Goal: Navigation & Orientation: Find specific page/section

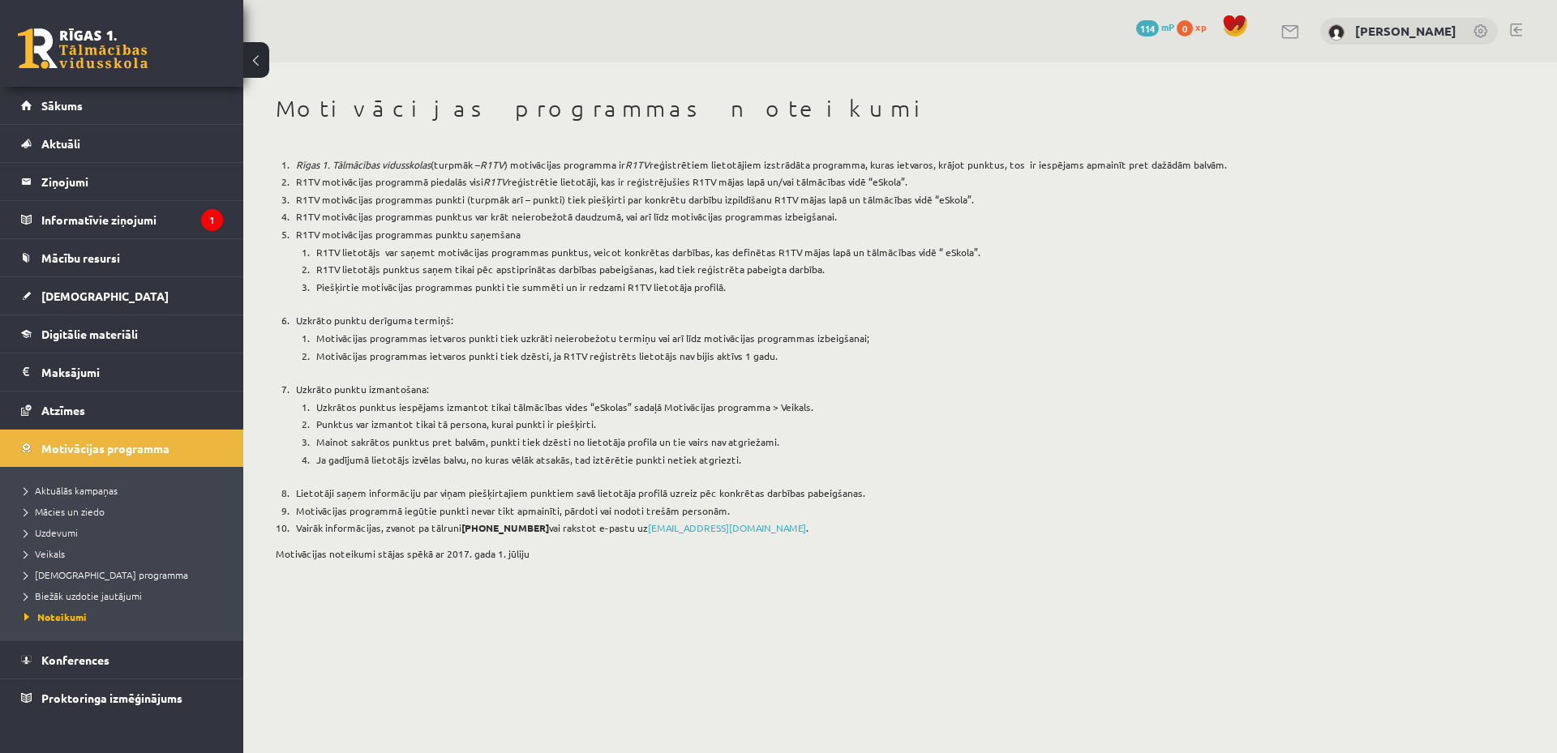
click at [349, 221] on li "R1TV motivācijas programmas punktus var krāt neierobežotā daudzumā, vai arī līd…" at bounding box center [803, 217] width 1022 height 18
click at [142, 222] on legend "Informatīvie ziņojumi 1" at bounding box center [132, 219] width 182 height 37
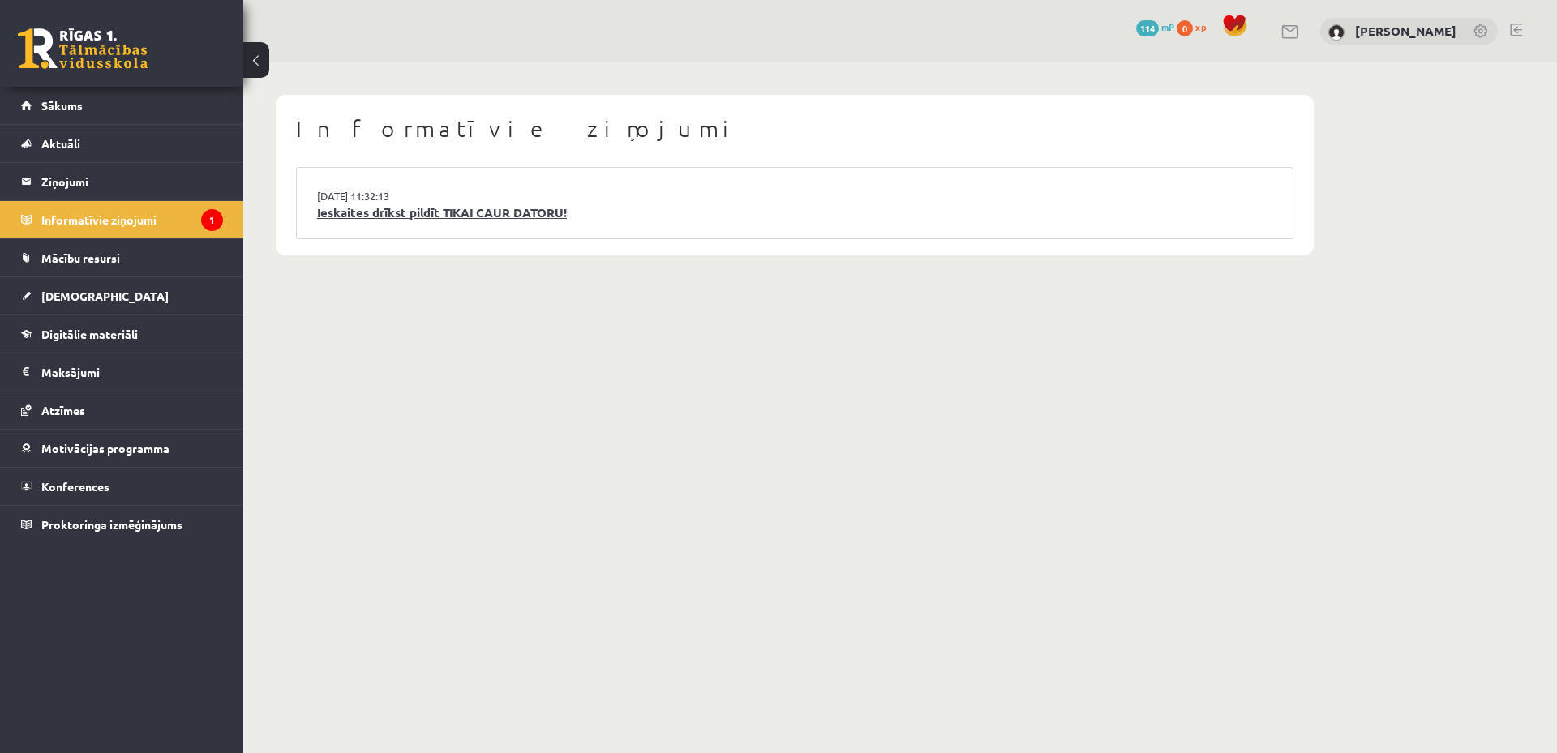
click at [427, 216] on link "Ieskaites drīkst pildīt TIKAI CAUR DATORU!" at bounding box center [794, 213] width 955 height 19
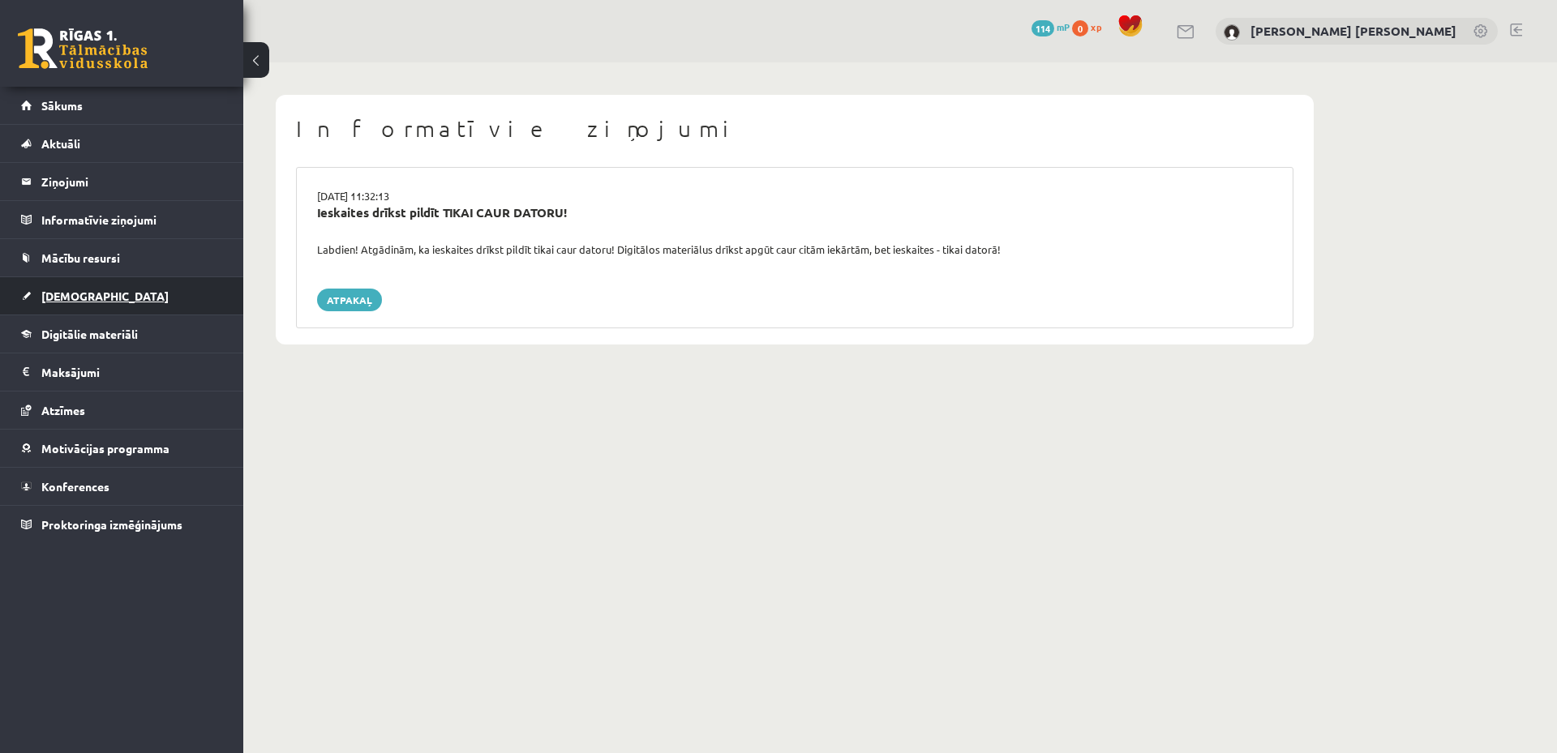
click at [164, 294] on link "[DEMOGRAPHIC_DATA]" at bounding box center [122, 295] width 202 height 37
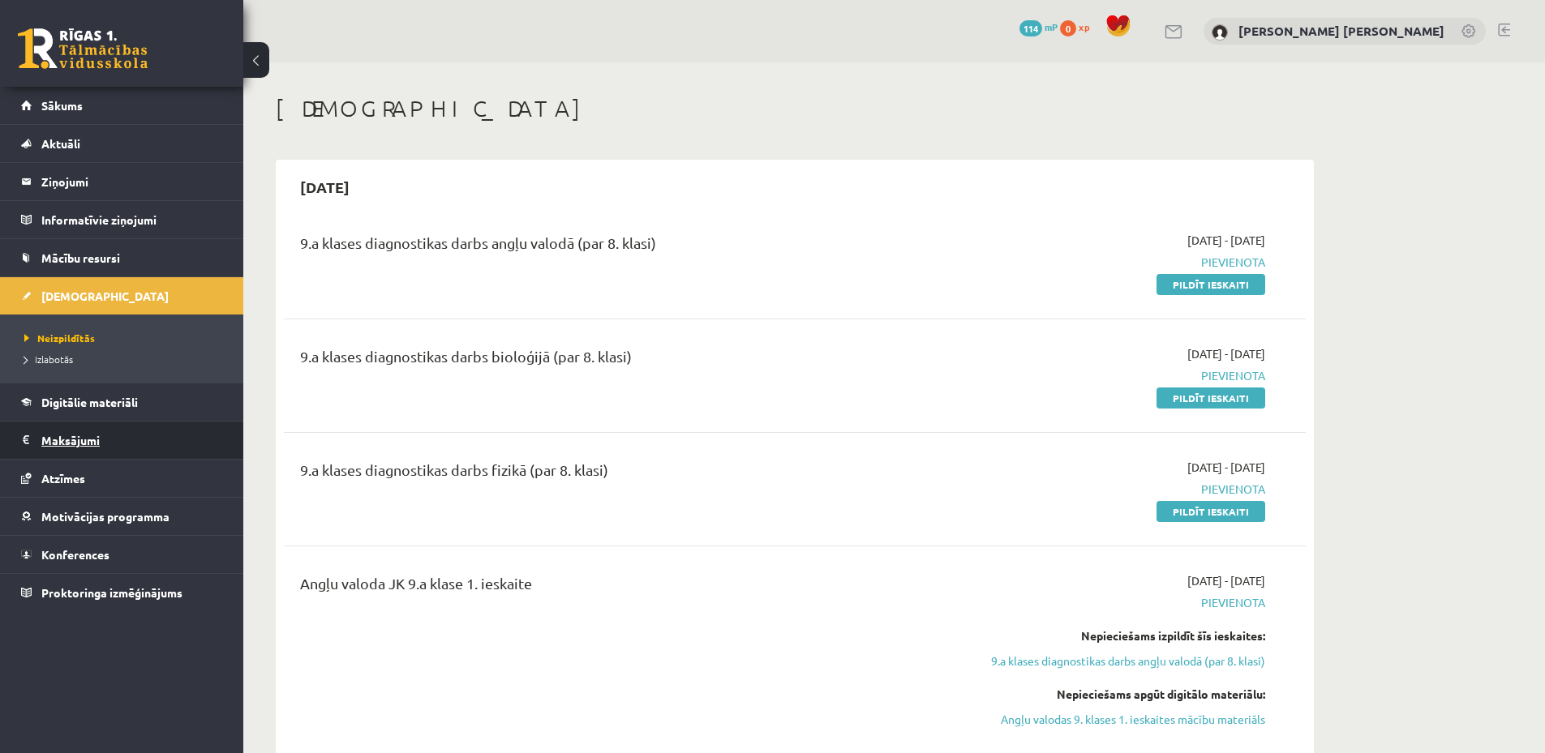
click at [138, 439] on legend "Maksājumi 0" at bounding box center [132, 440] width 182 height 37
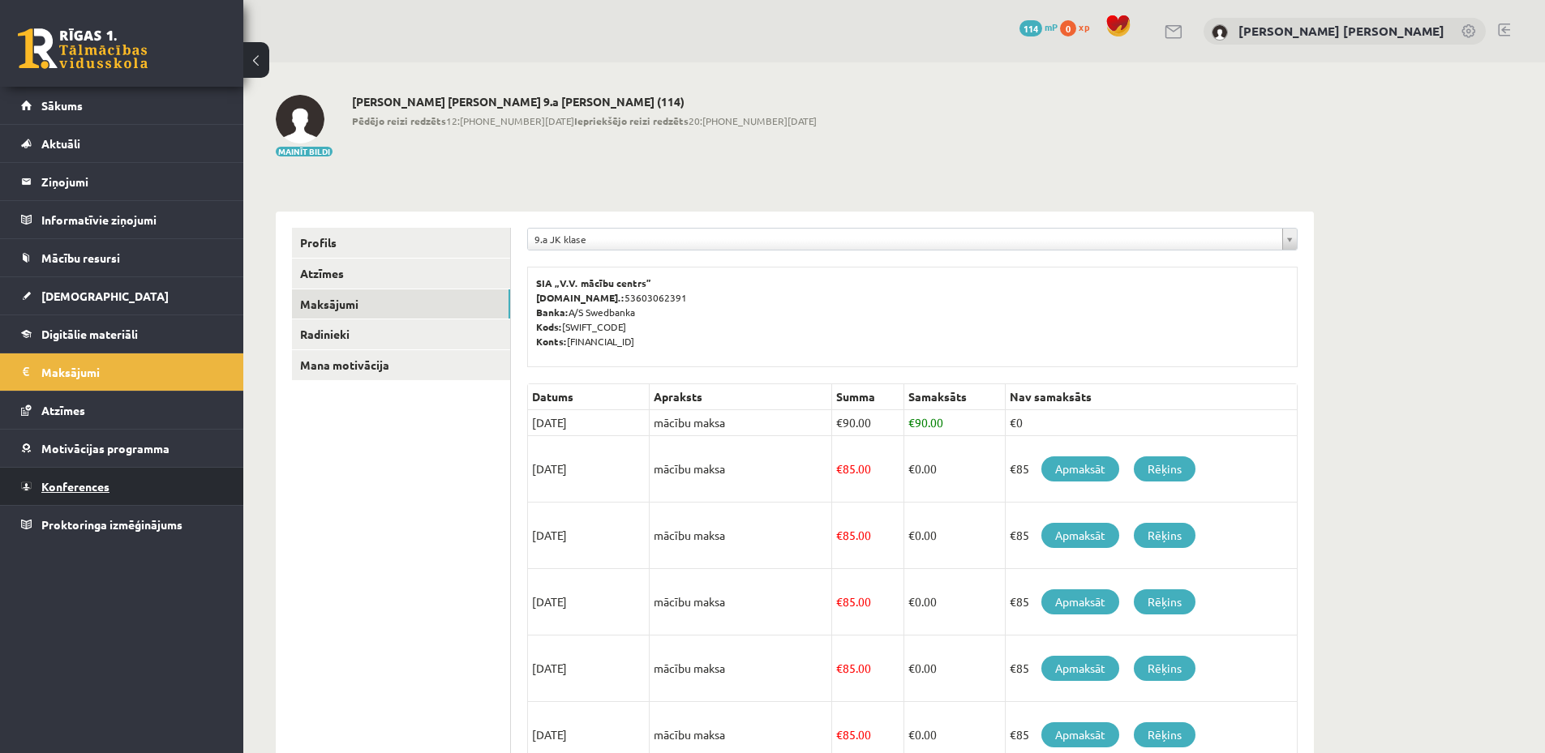
click at [182, 482] on link "Konferences" at bounding box center [122, 486] width 202 height 37
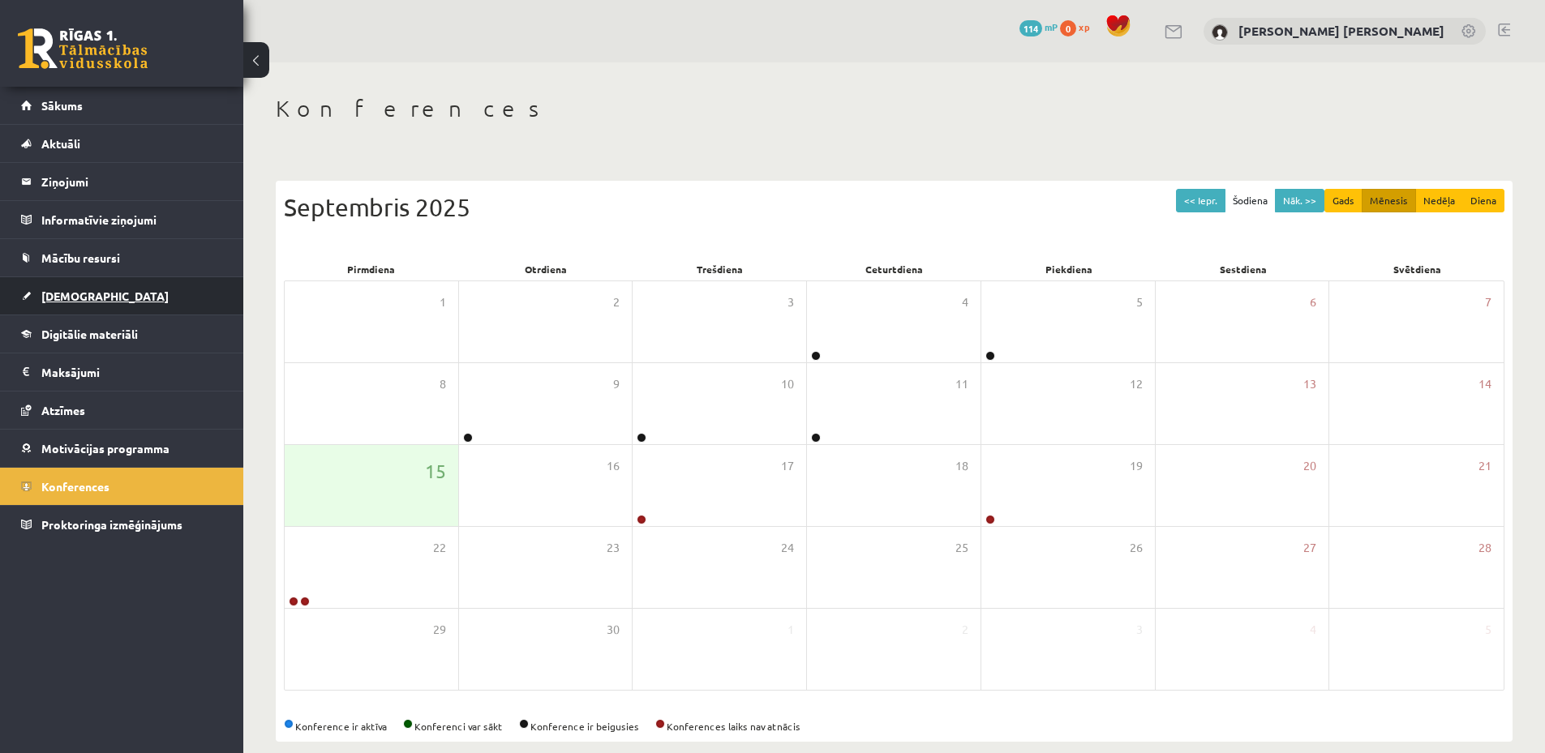
click at [135, 292] on link "[DEMOGRAPHIC_DATA]" at bounding box center [122, 295] width 202 height 37
